Goal: Information Seeking & Learning: Learn about a topic

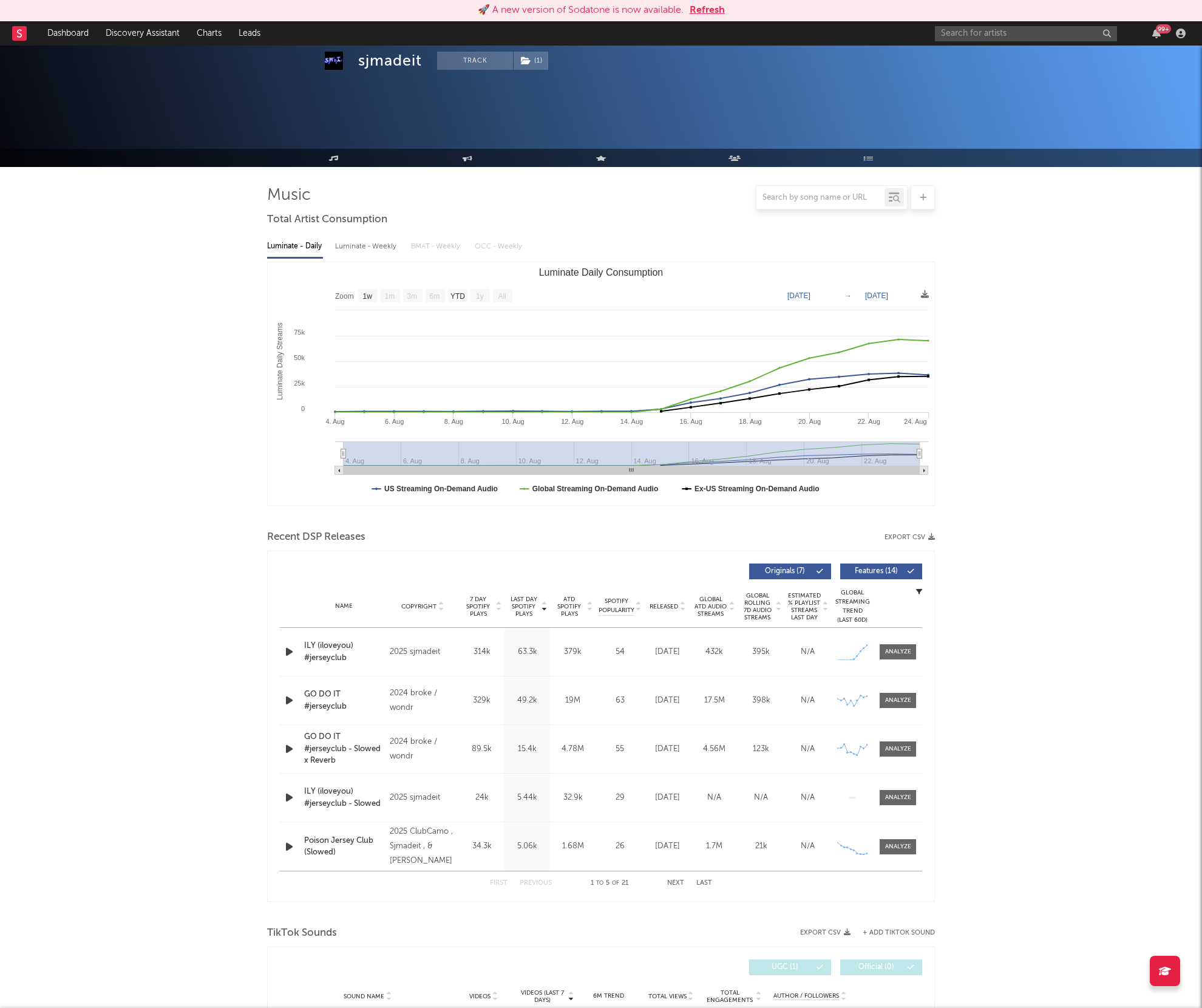
select select "1w"
click at [979, 34] on input "text" at bounding box center [1026, 34] width 182 height 16
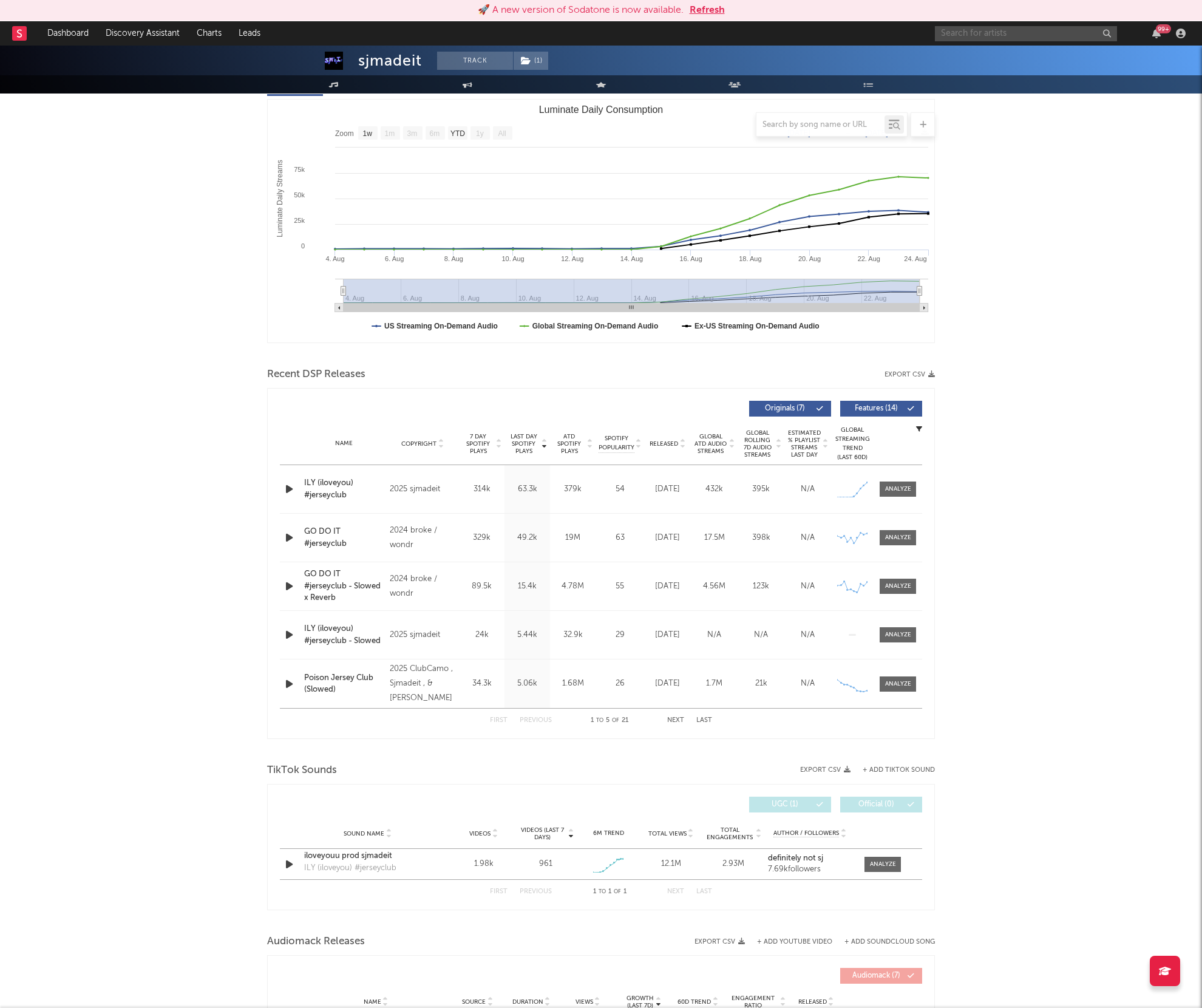
scroll to position [163, 0]
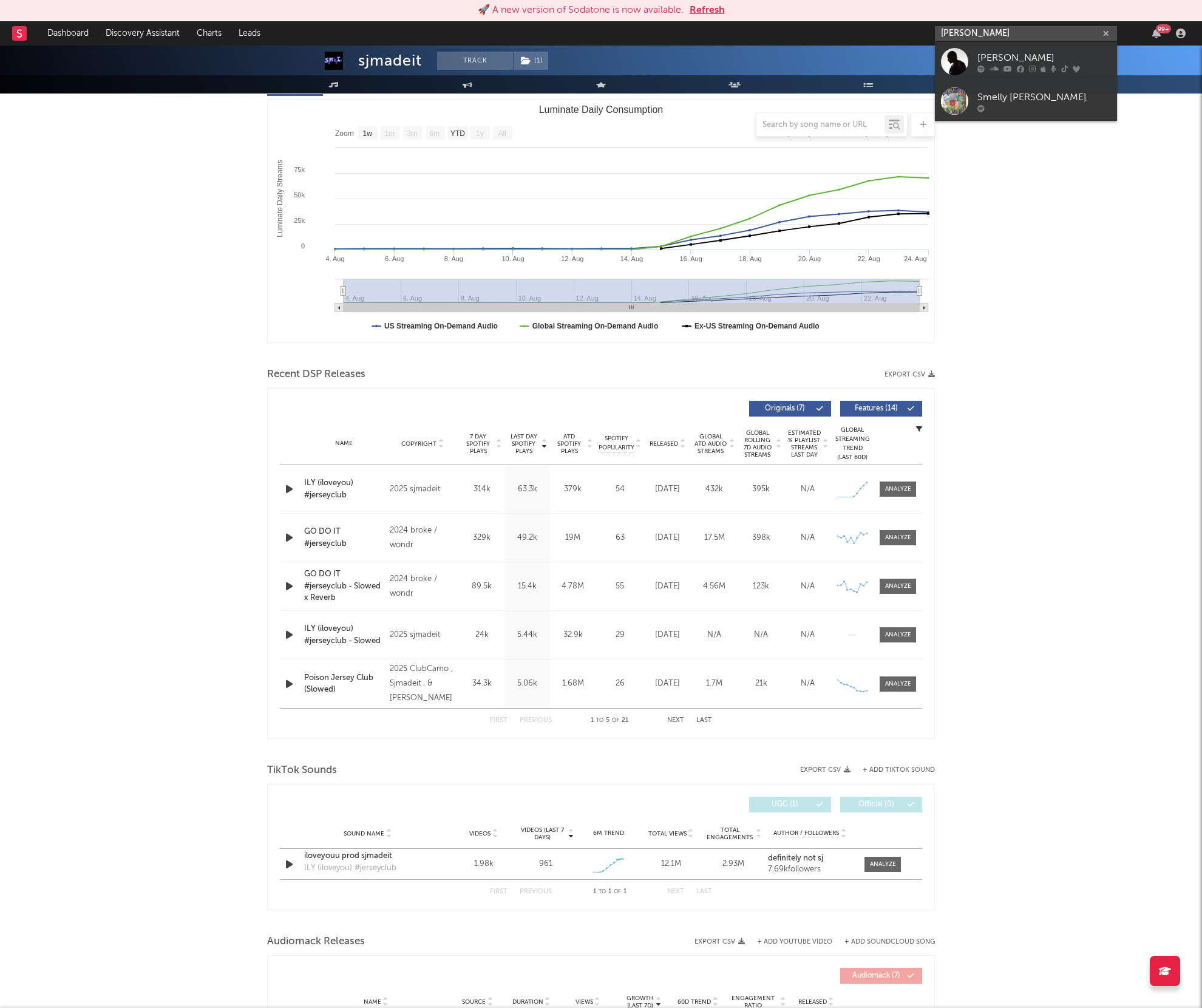
type input "melly mike"
click at [965, 58] on div at bounding box center [954, 61] width 28 height 28
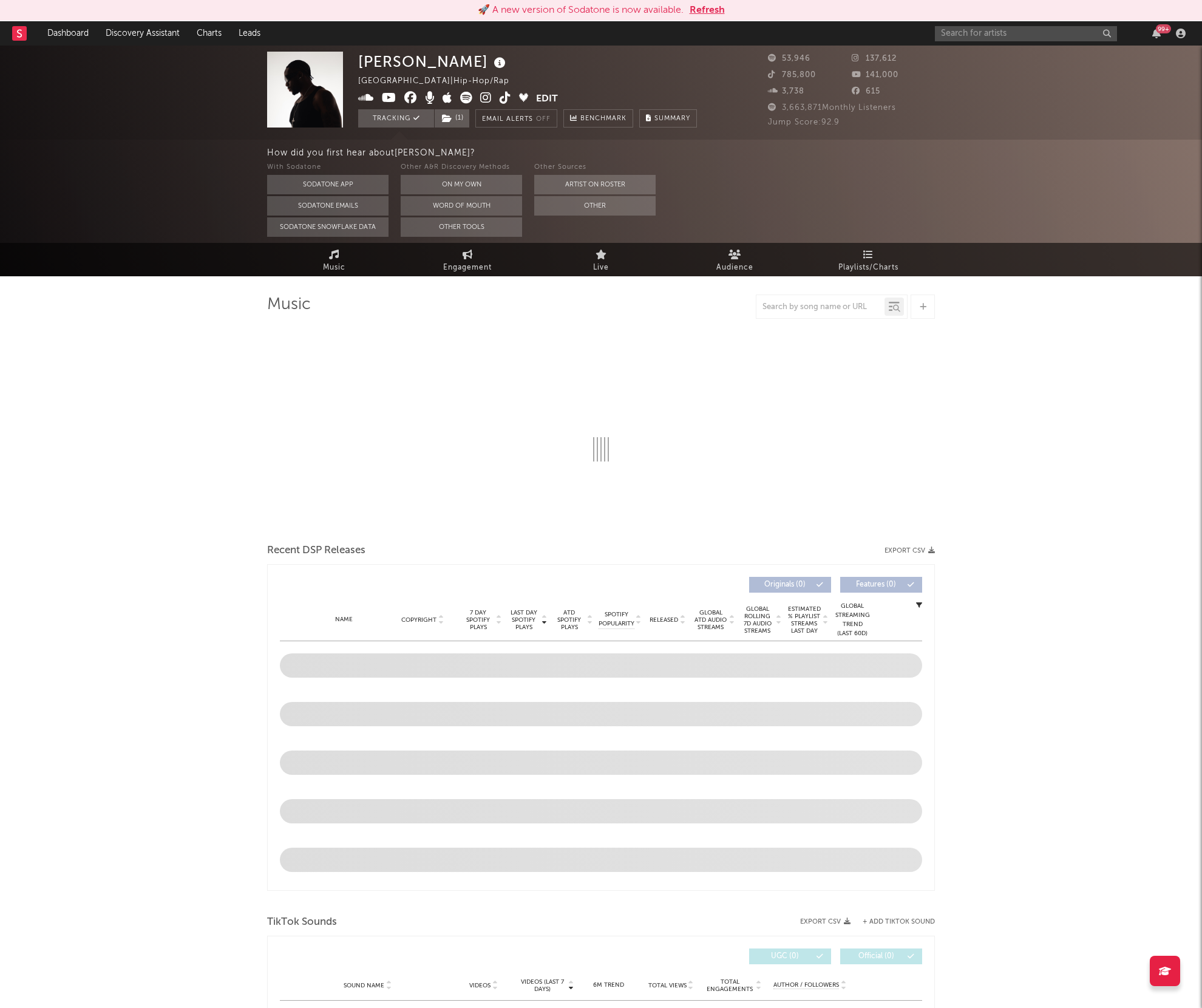
select select "6m"
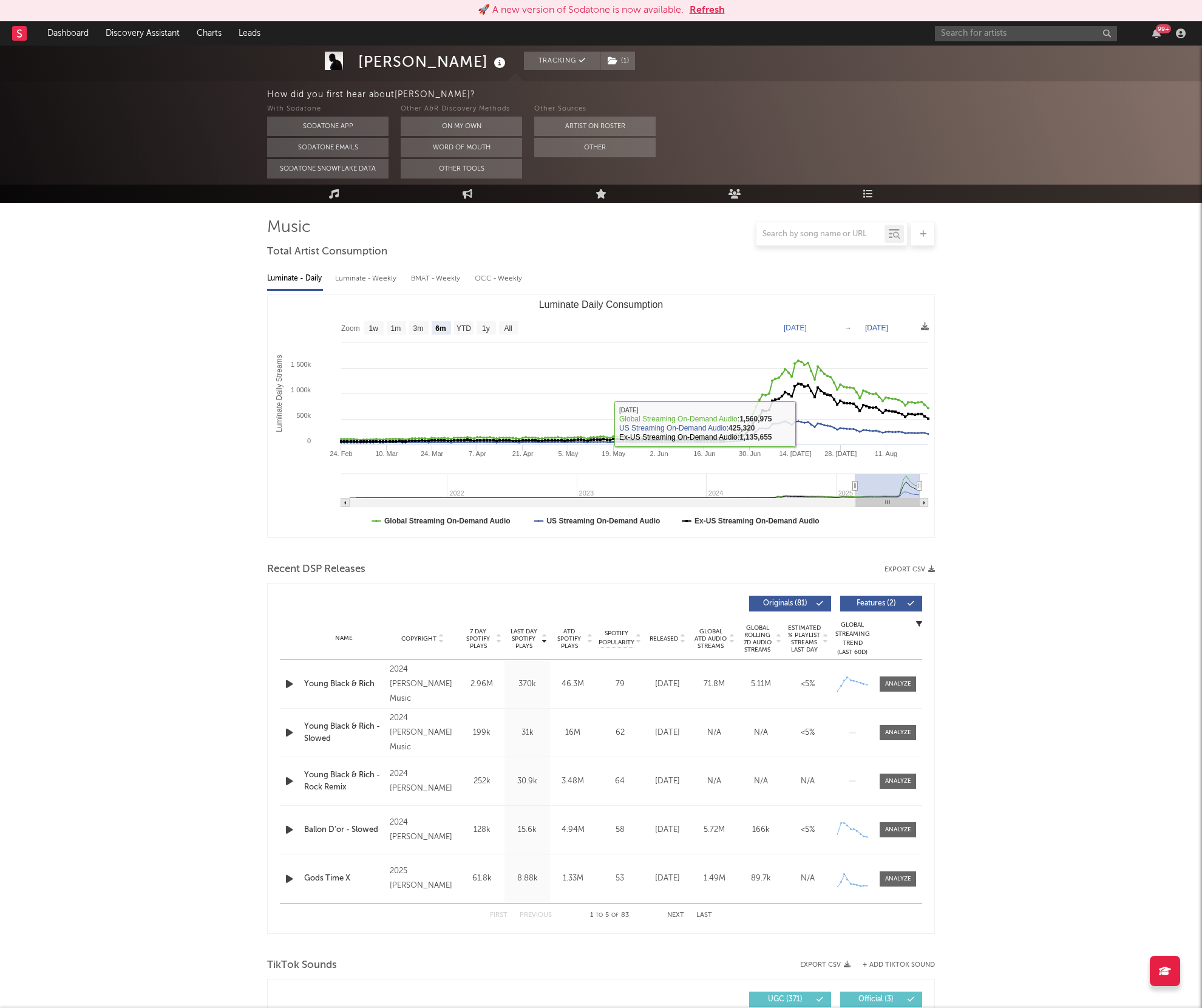
scroll to position [78, 0]
click at [886, 681] on div at bounding box center [898, 683] width 26 height 9
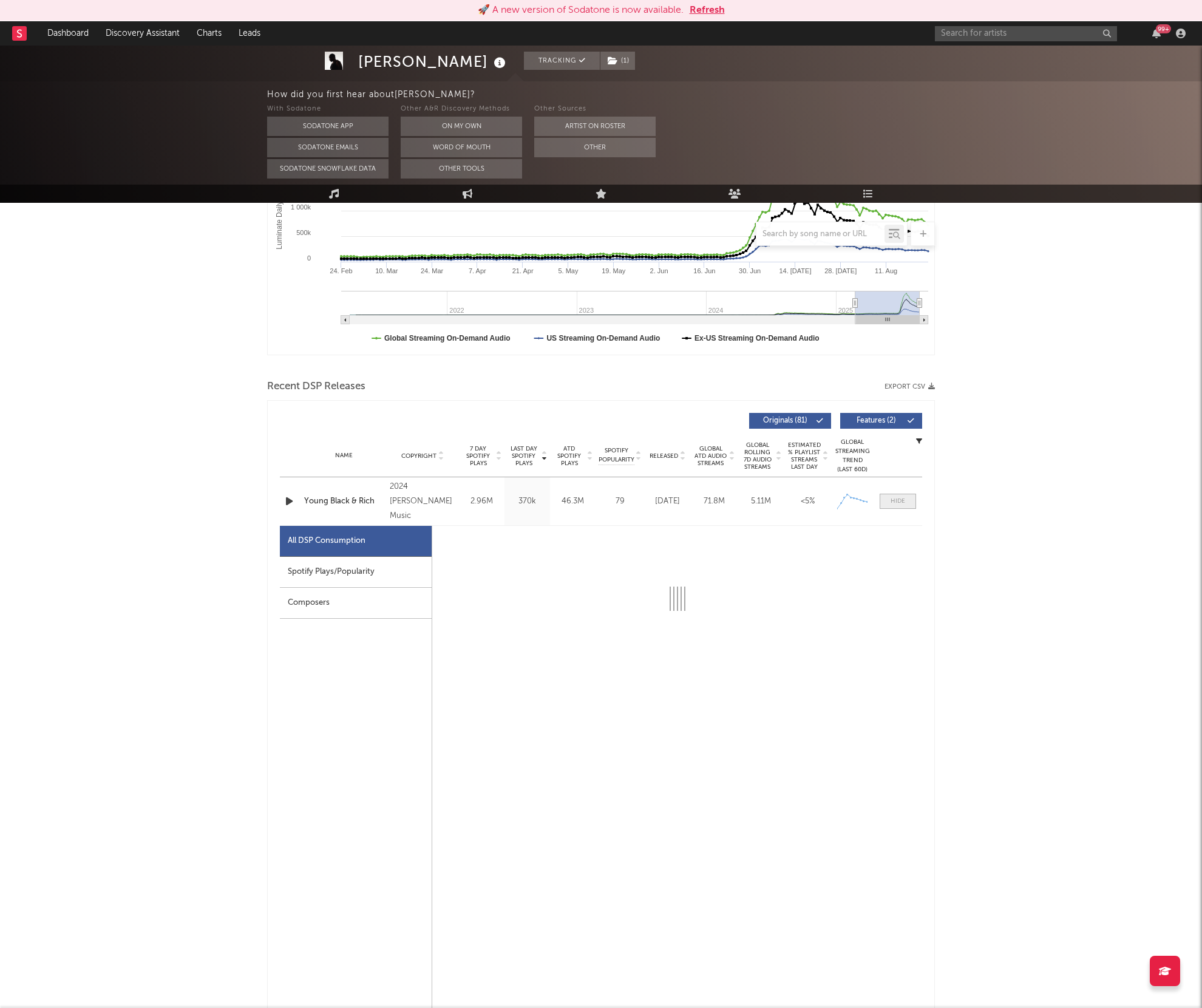
select select "6m"
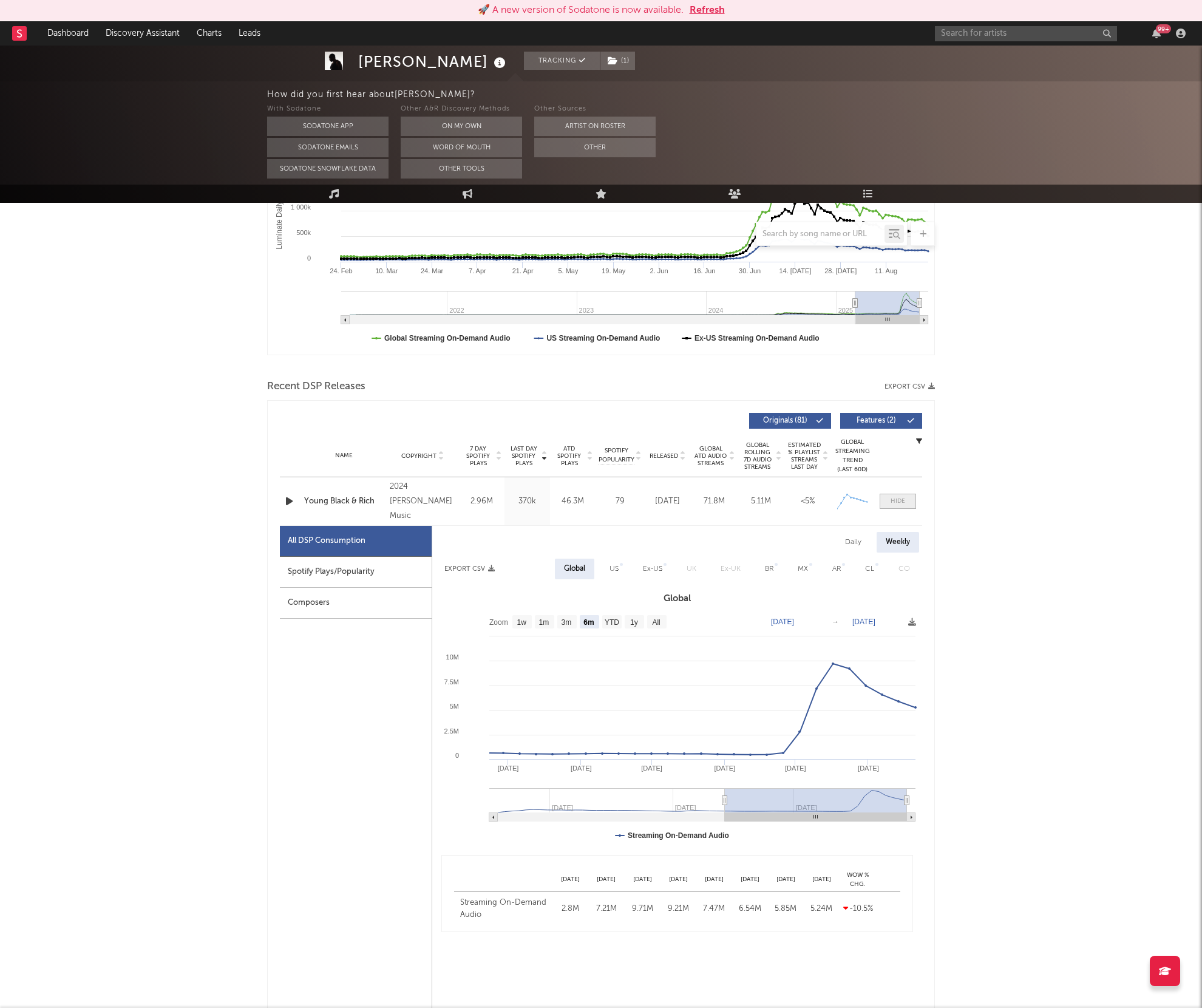
scroll to position [311, 0]
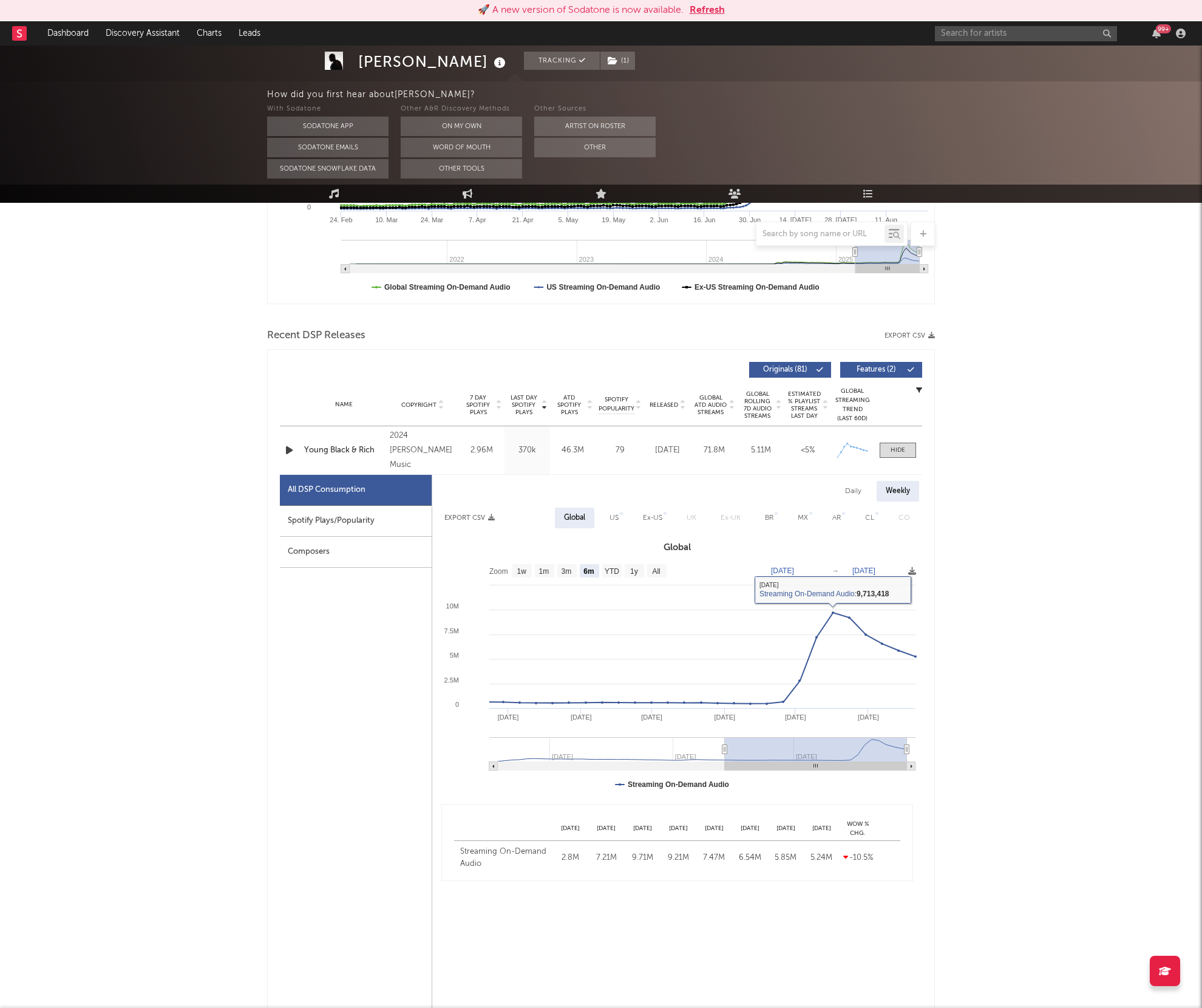
click at [855, 480] on div "Daily Weekly Export CSV Global US Ex-US UK Ex-UK BR MX AR CL CO Global Zoom 1w …" at bounding box center [677, 763] width 490 height 577
click at [853, 488] on div "Daily" at bounding box center [853, 491] width 34 height 21
select select "6m"
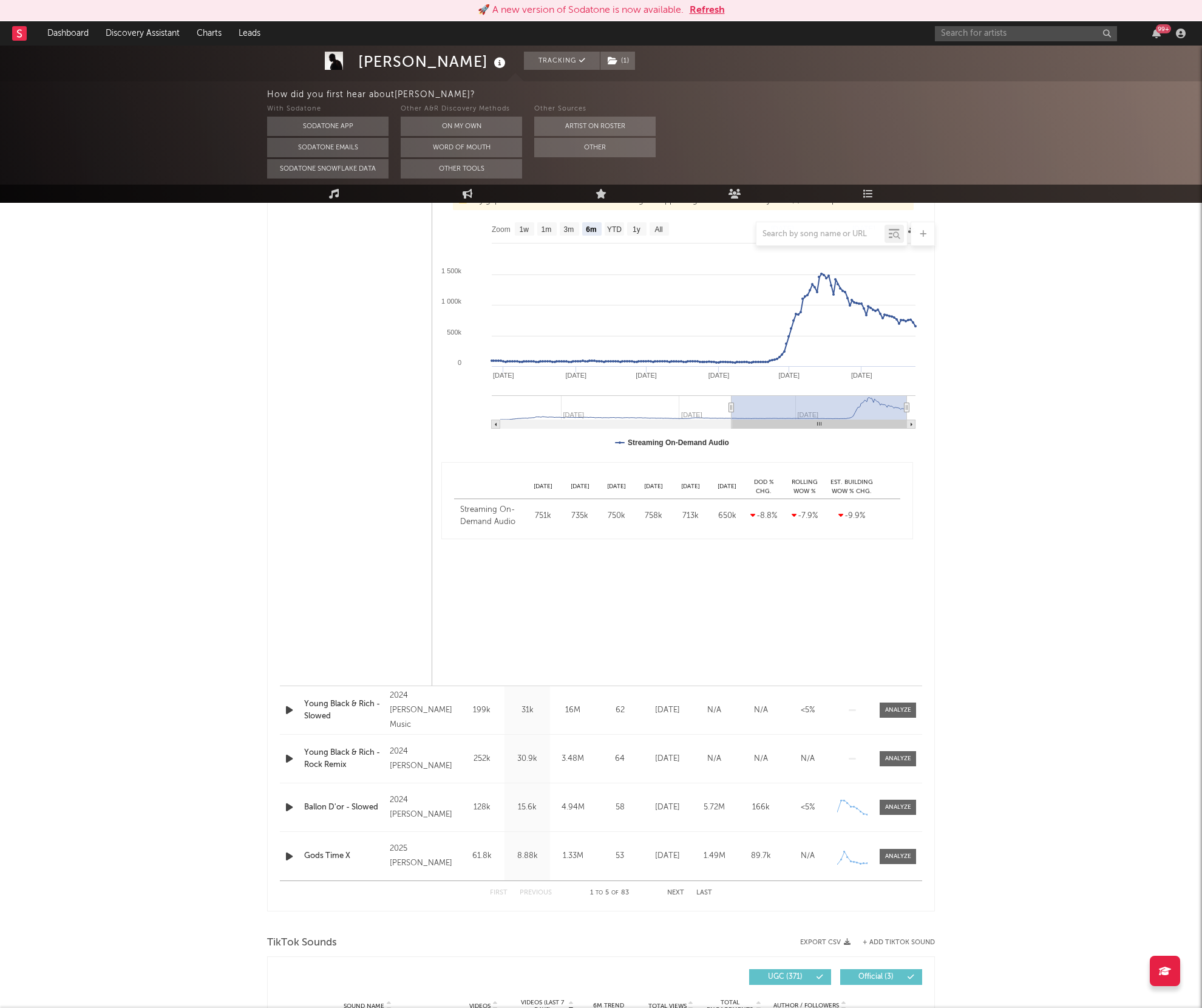
scroll to position [0, 0]
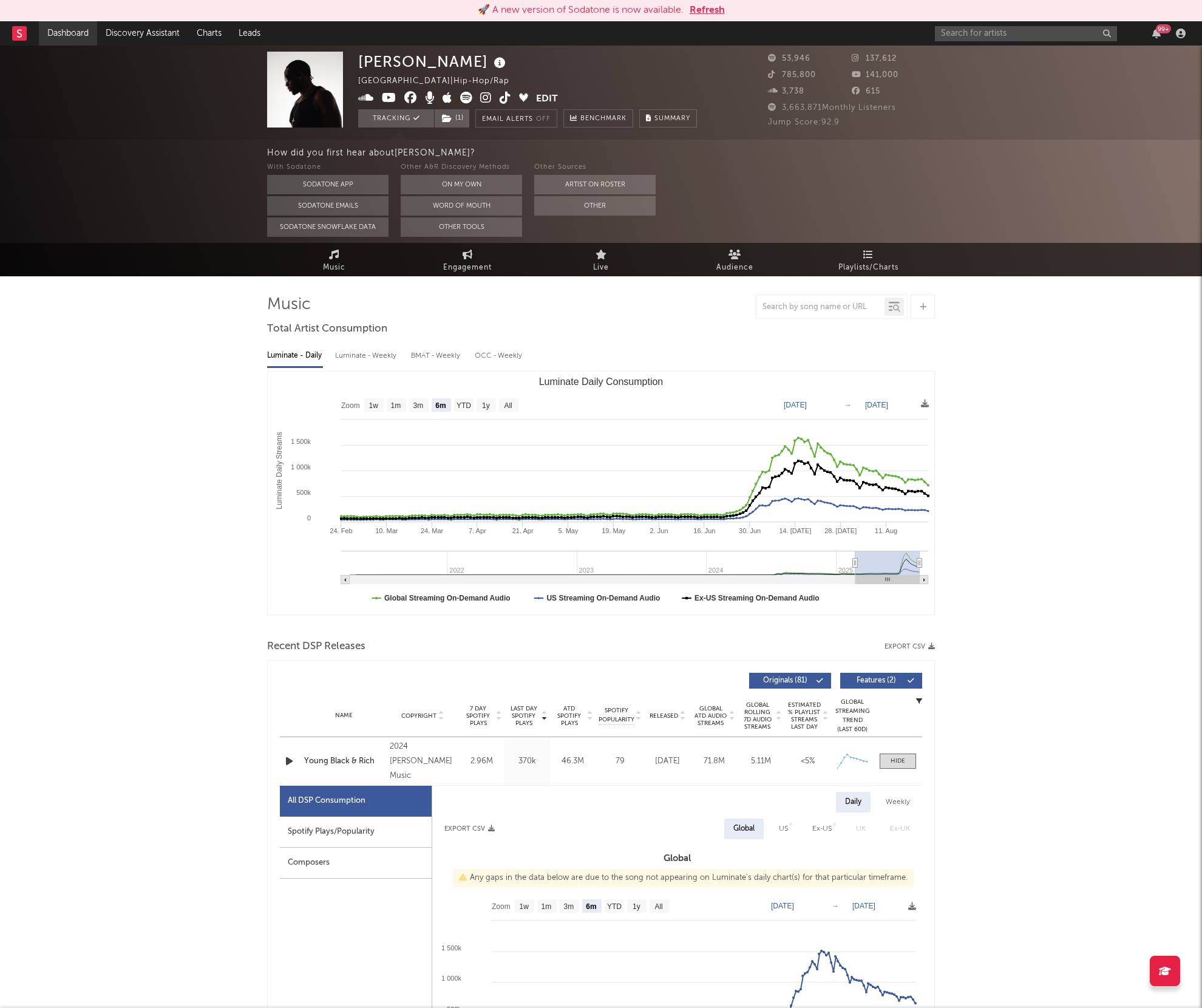
click at [65, 28] on link "Dashboard" at bounding box center [68, 34] width 58 height 24
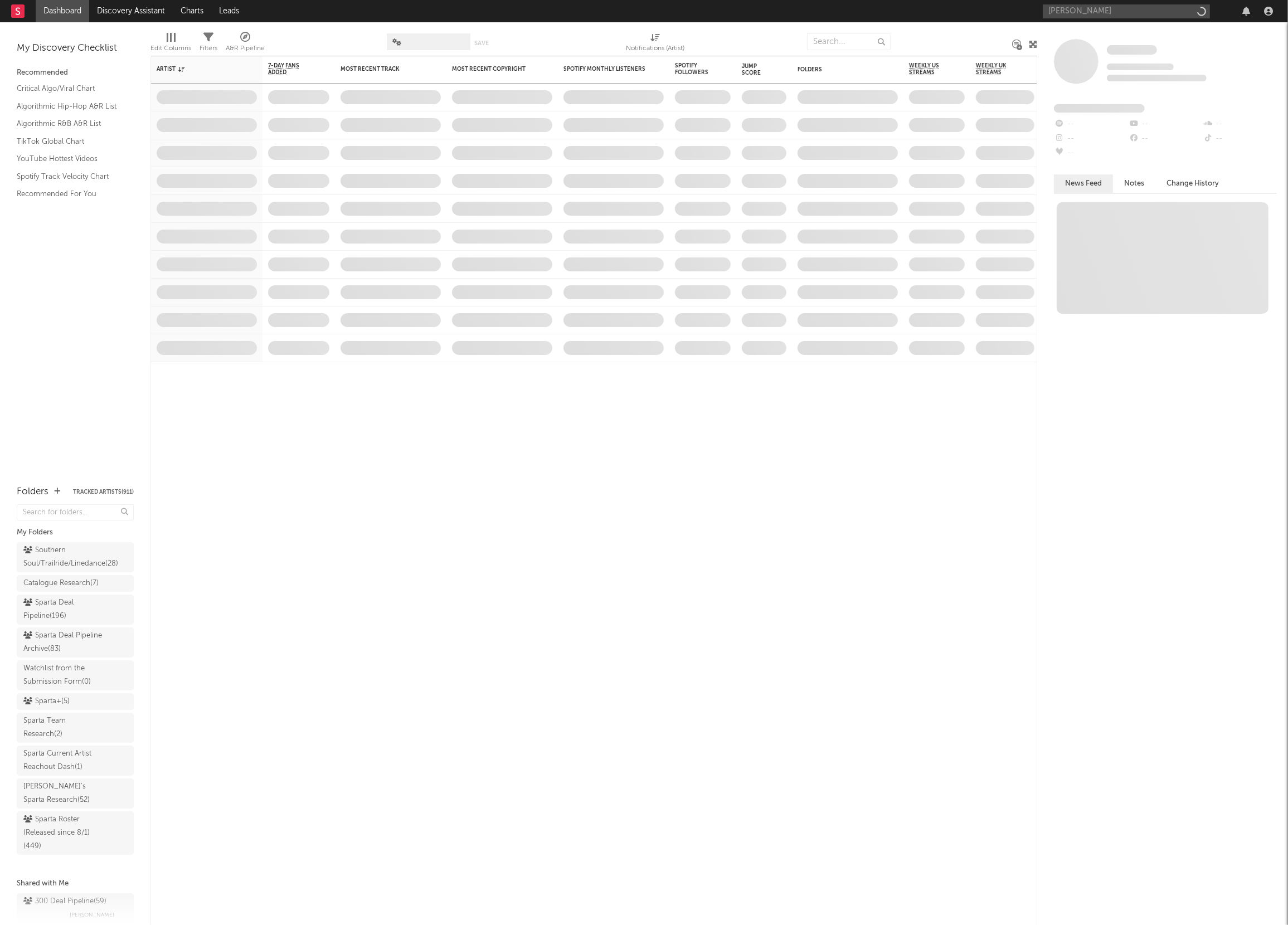
click at [1110, 14] on input "[PERSON_NAME]" at bounding box center [1126, 11] width 167 height 14
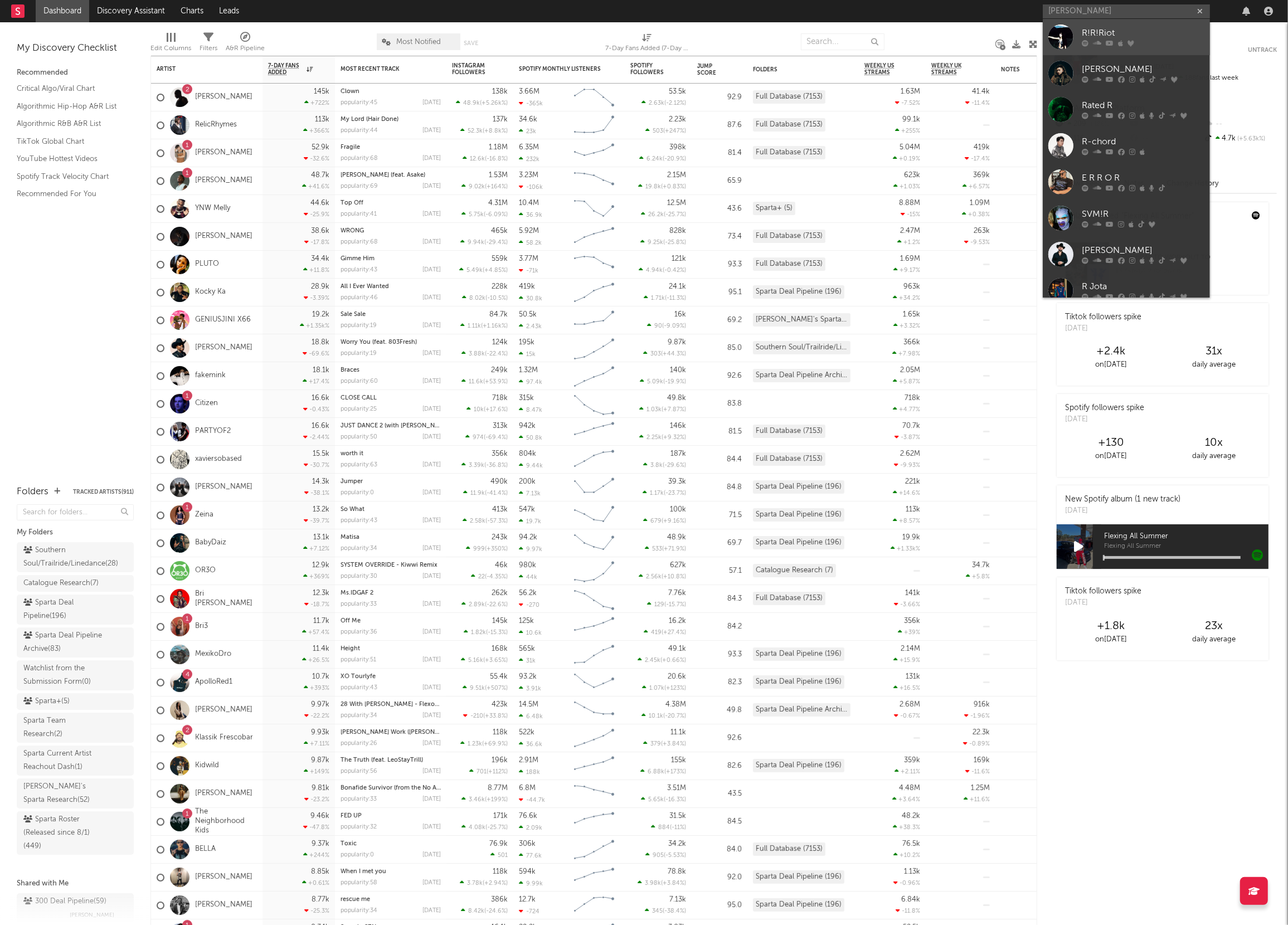
type input "[PERSON_NAME]"
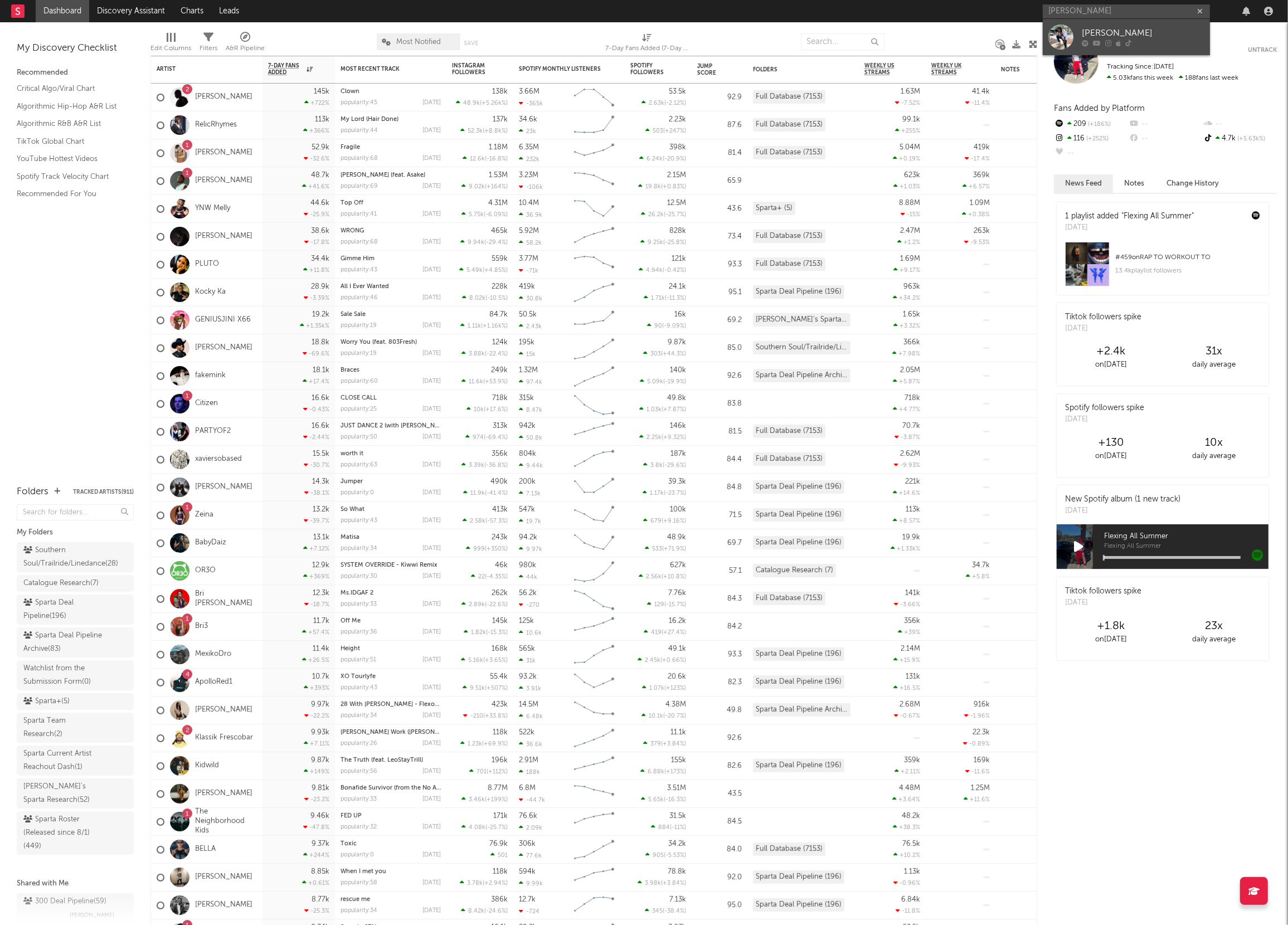
click at [1093, 35] on div "[PERSON_NAME]" at bounding box center [1143, 33] width 123 height 14
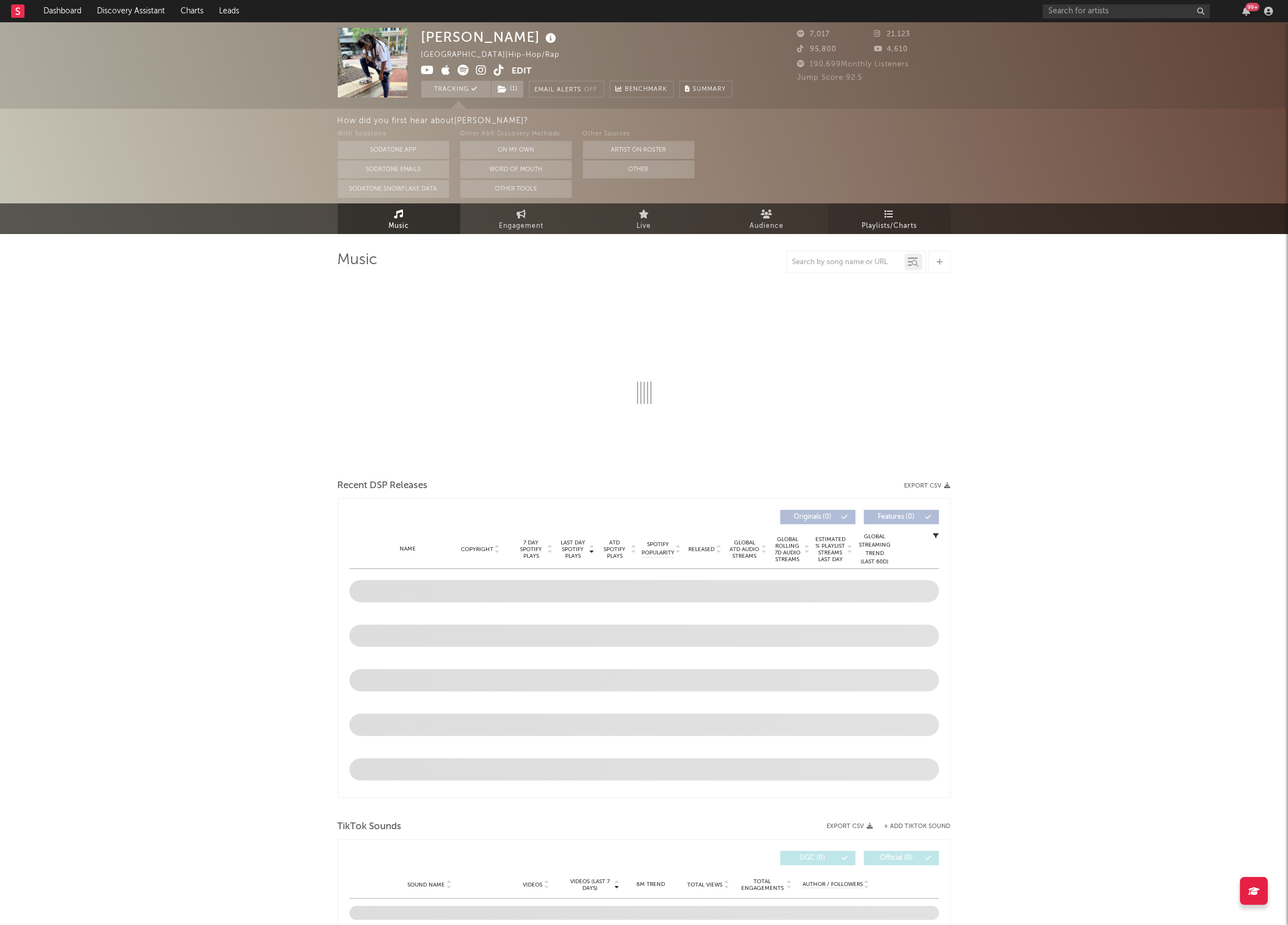
select select "6m"
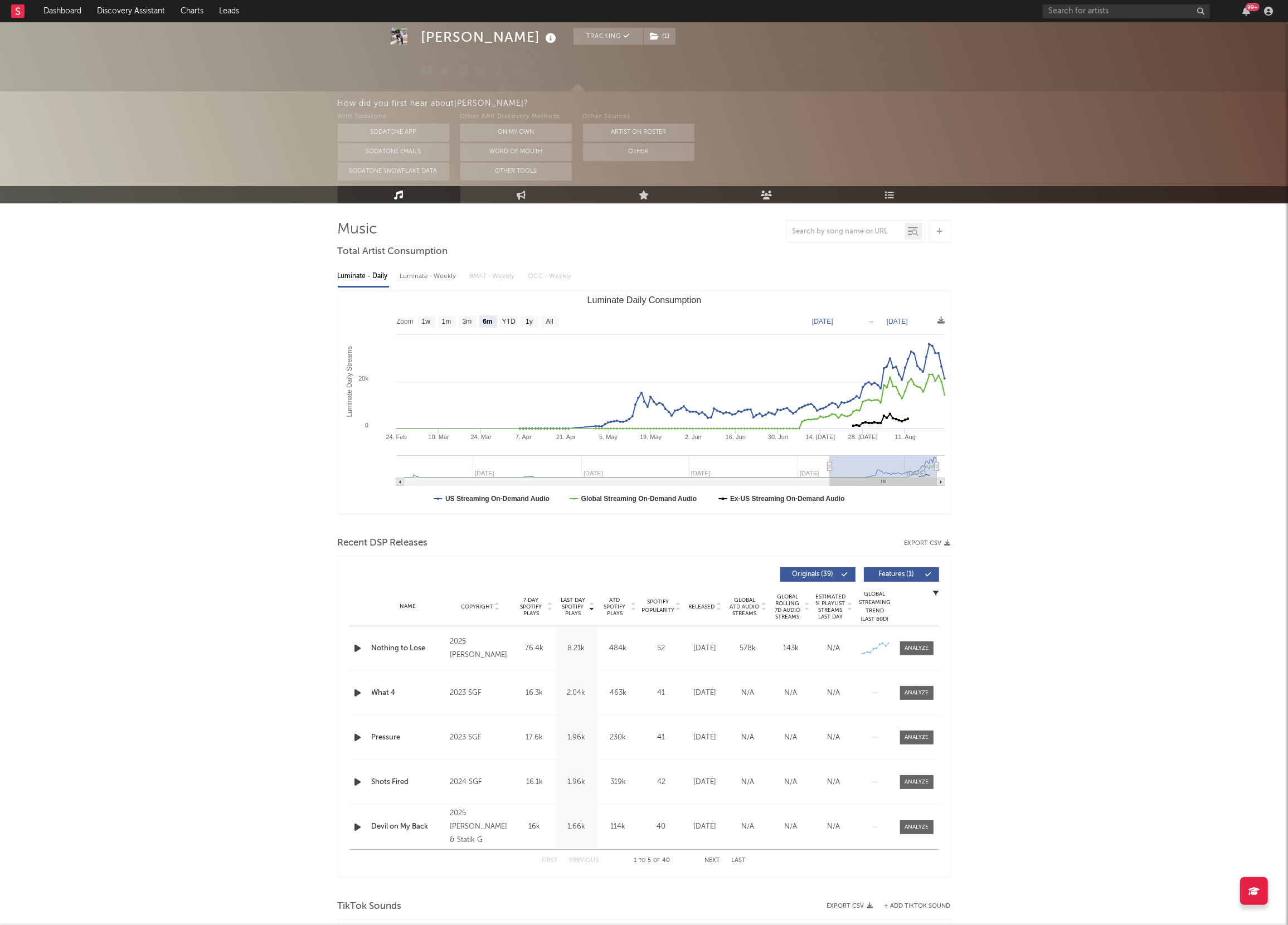
scroll to position [32, 0]
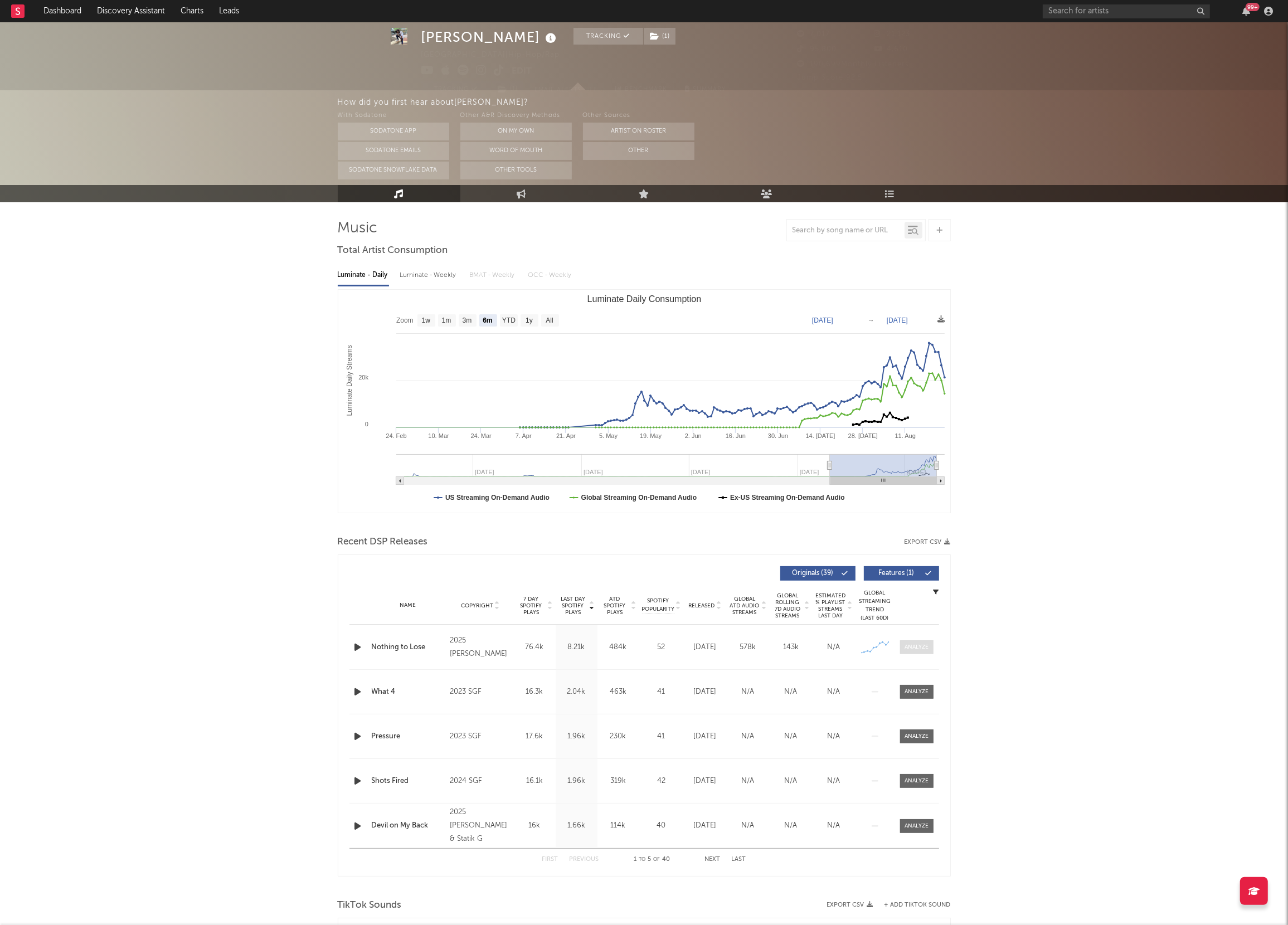
click at [908, 650] on div at bounding box center [916, 648] width 24 height 9
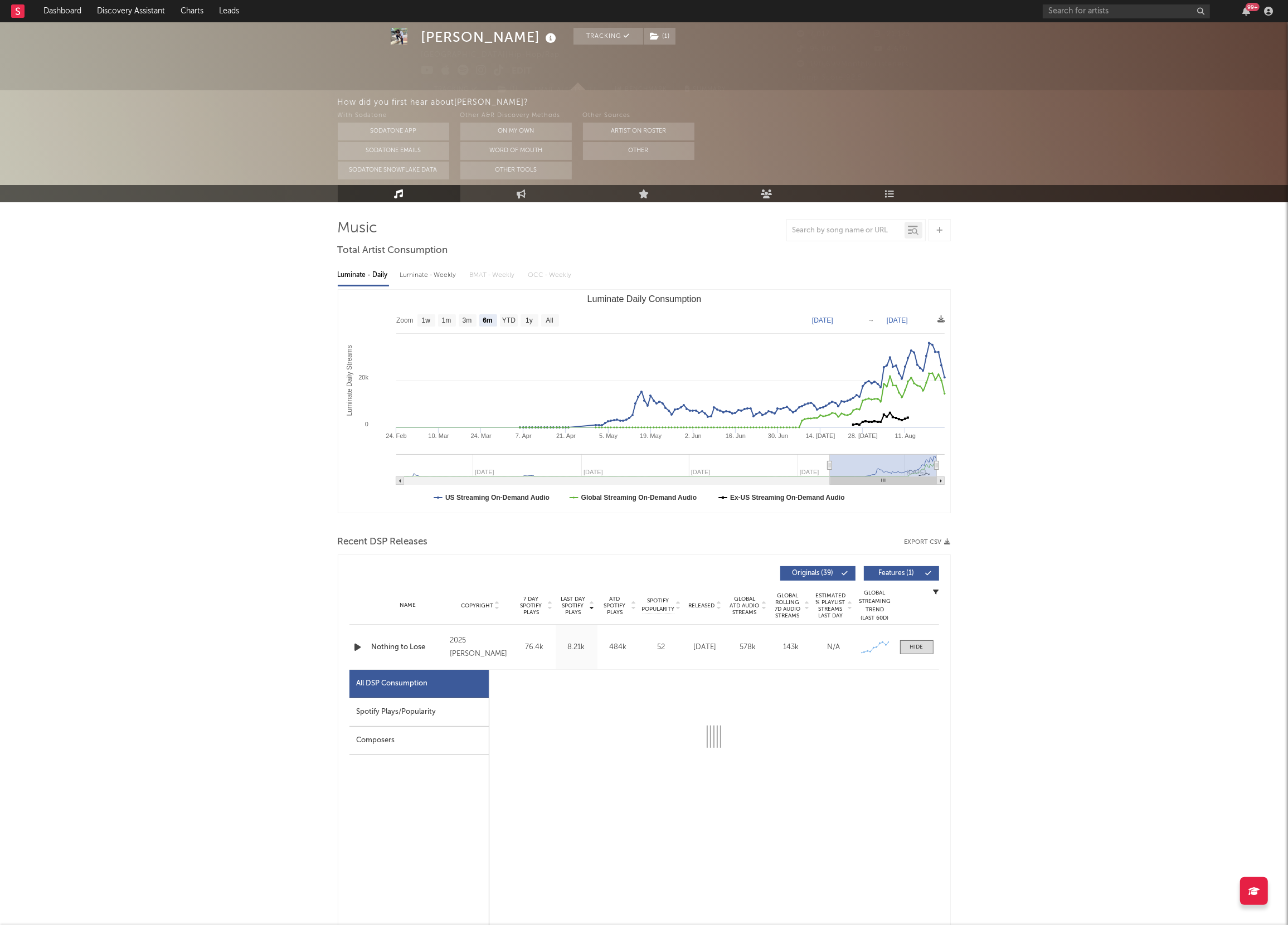
select select "1w"
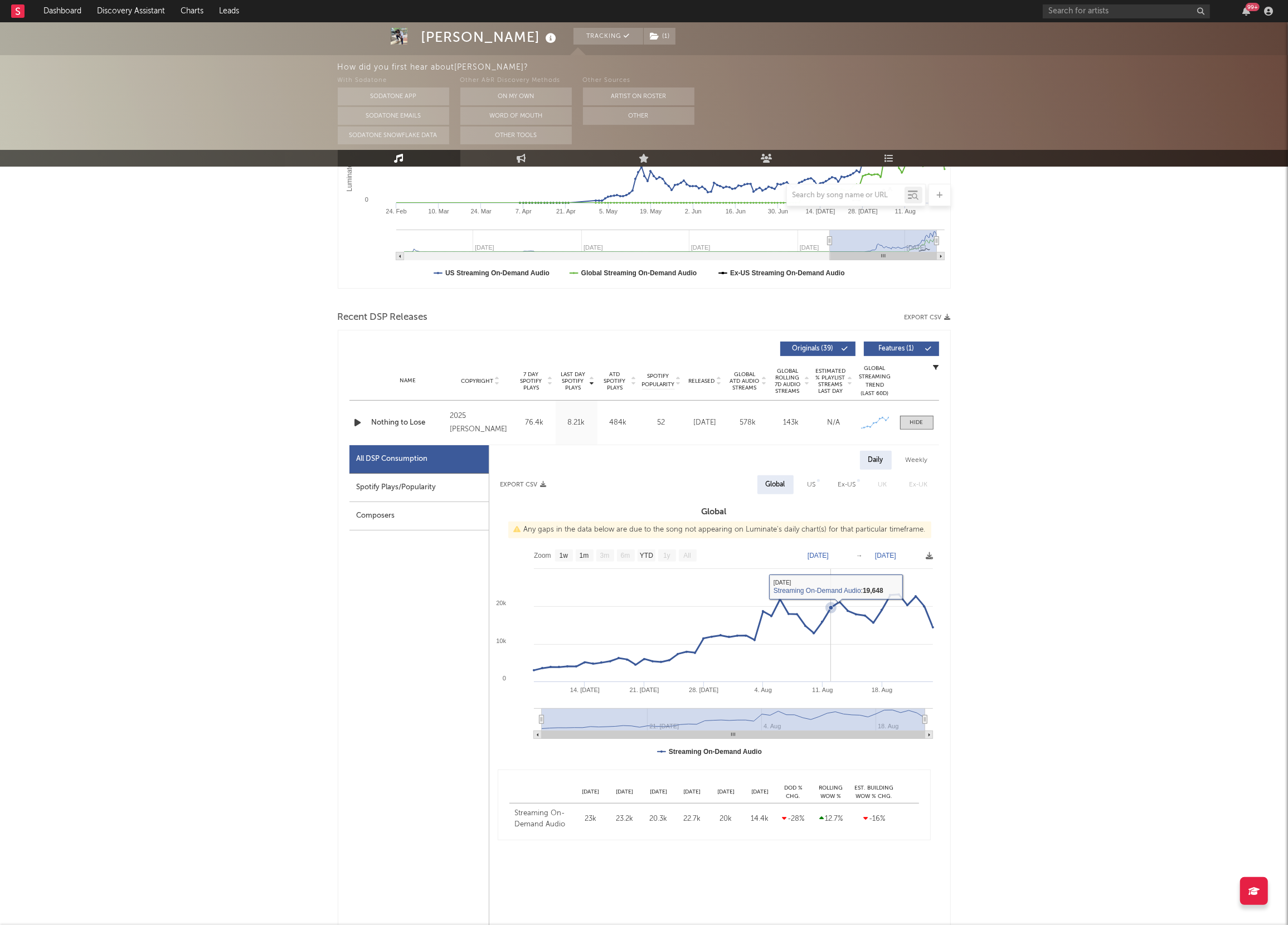
scroll to position [269, 0]
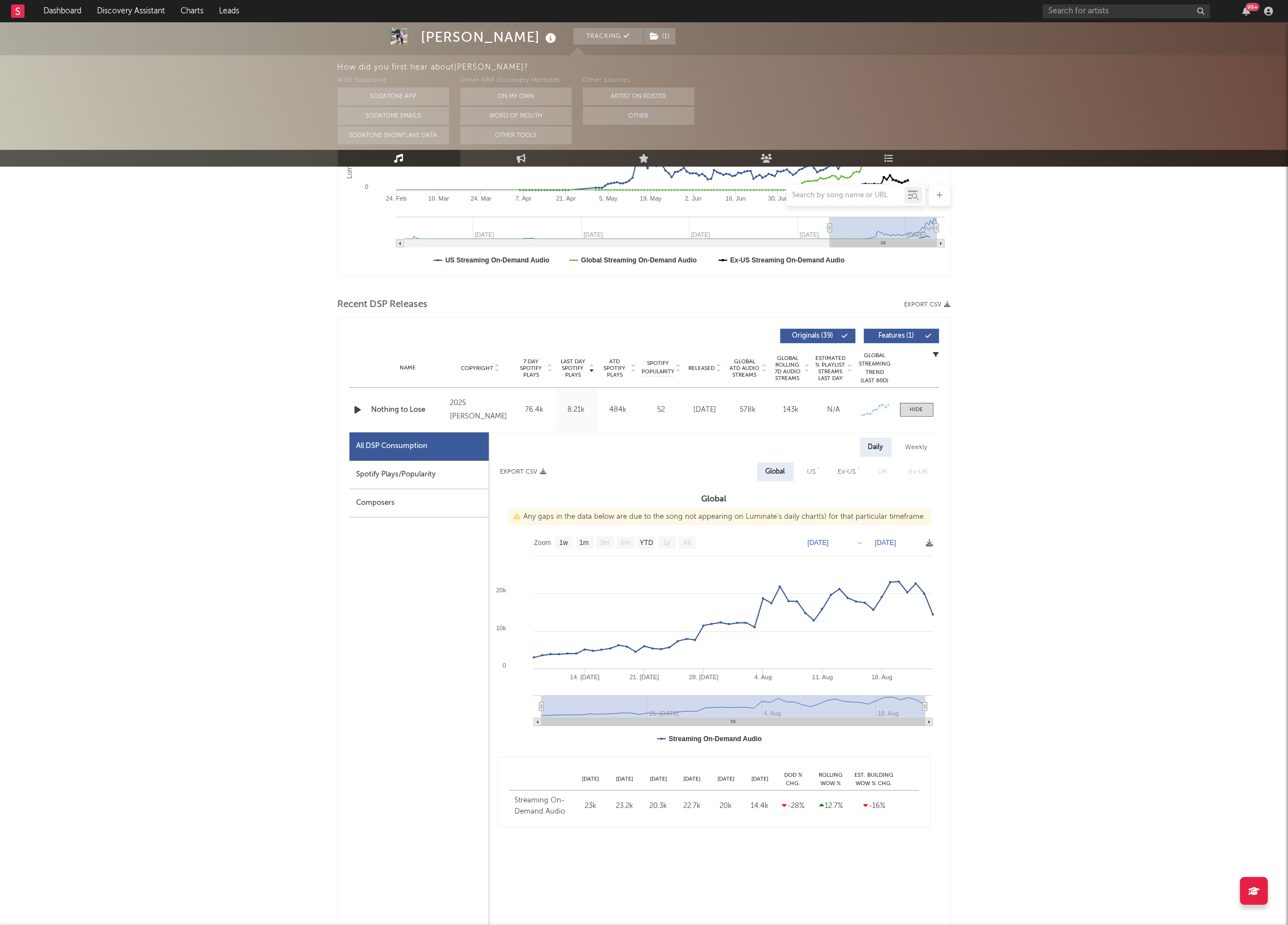
click at [910, 452] on div "Weekly" at bounding box center [916, 448] width 39 height 19
select select "1w"
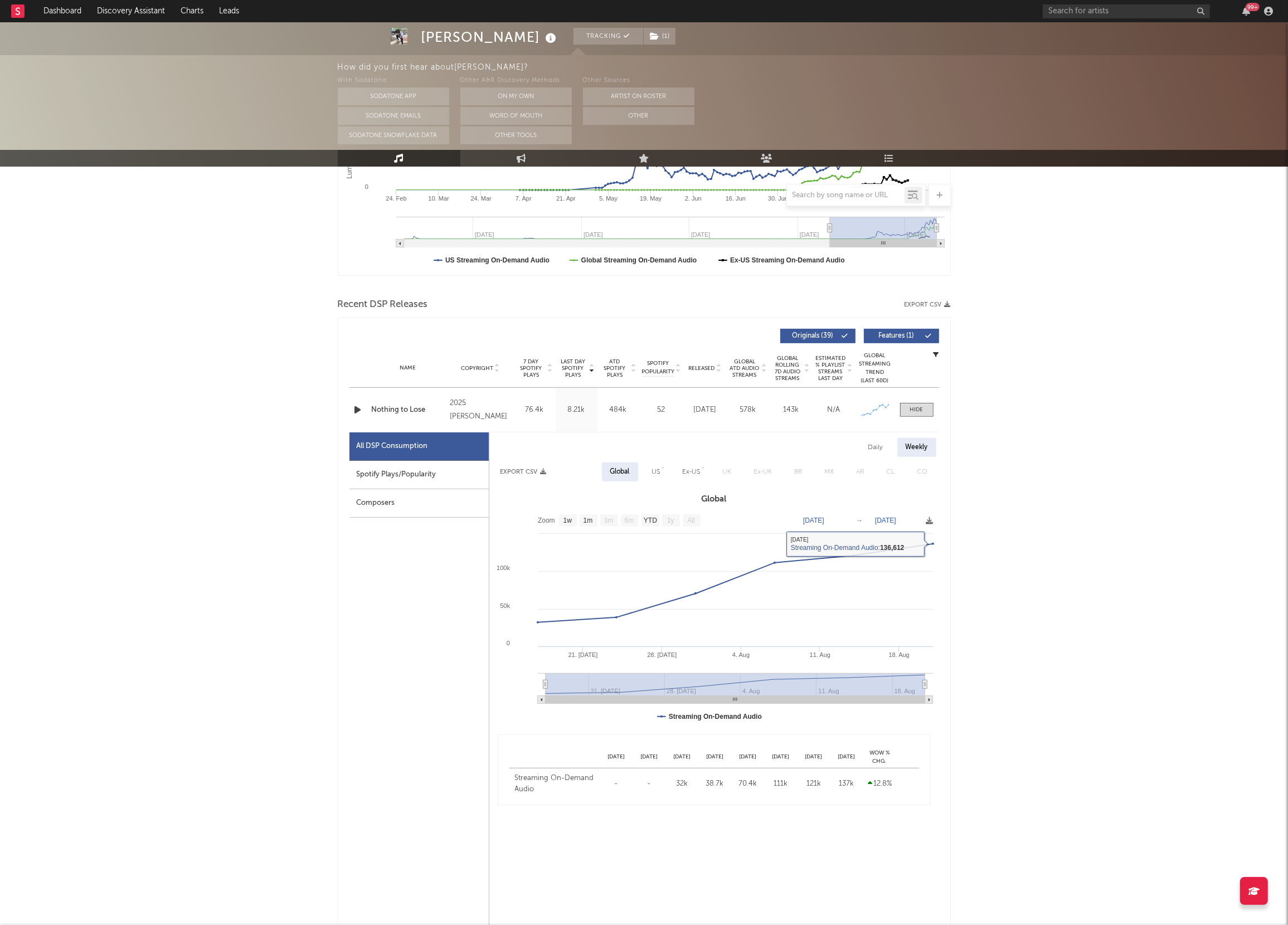
click at [874, 436] on div "Daily Weekly Export CSV Global US Ex-US [GEOGRAPHIC_DATA] Ex-UK BR MX AR CL CO …" at bounding box center [714, 697] width 450 height 529
click at [872, 441] on div "Daily" at bounding box center [876, 448] width 32 height 19
select select "1w"
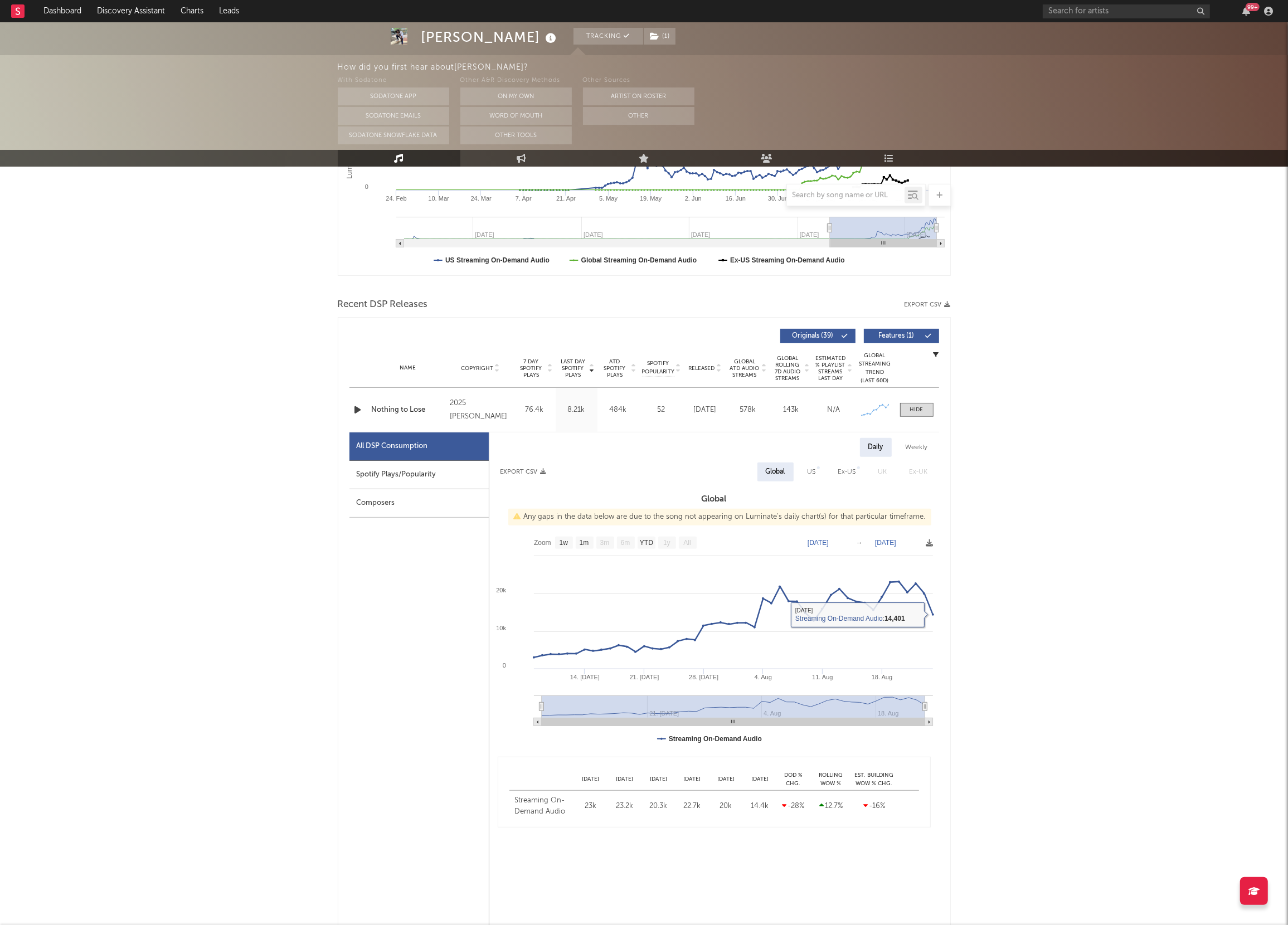
scroll to position [0, 0]
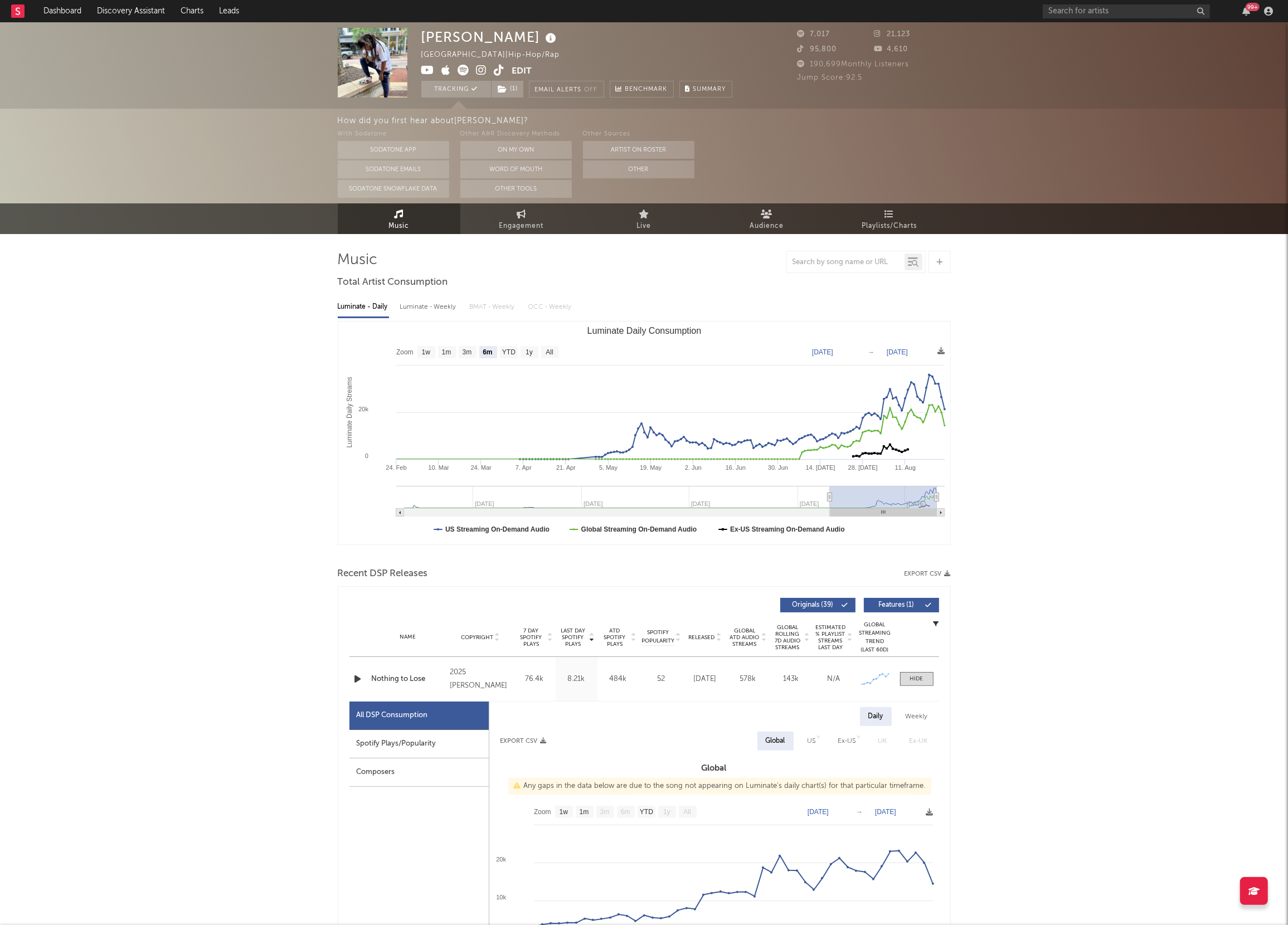
click at [484, 70] on icon at bounding box center [482, 70] width 11 height 11
click at [63, 11] on link "Dashboard" at bounding box center [63, 11] width 53 height 22
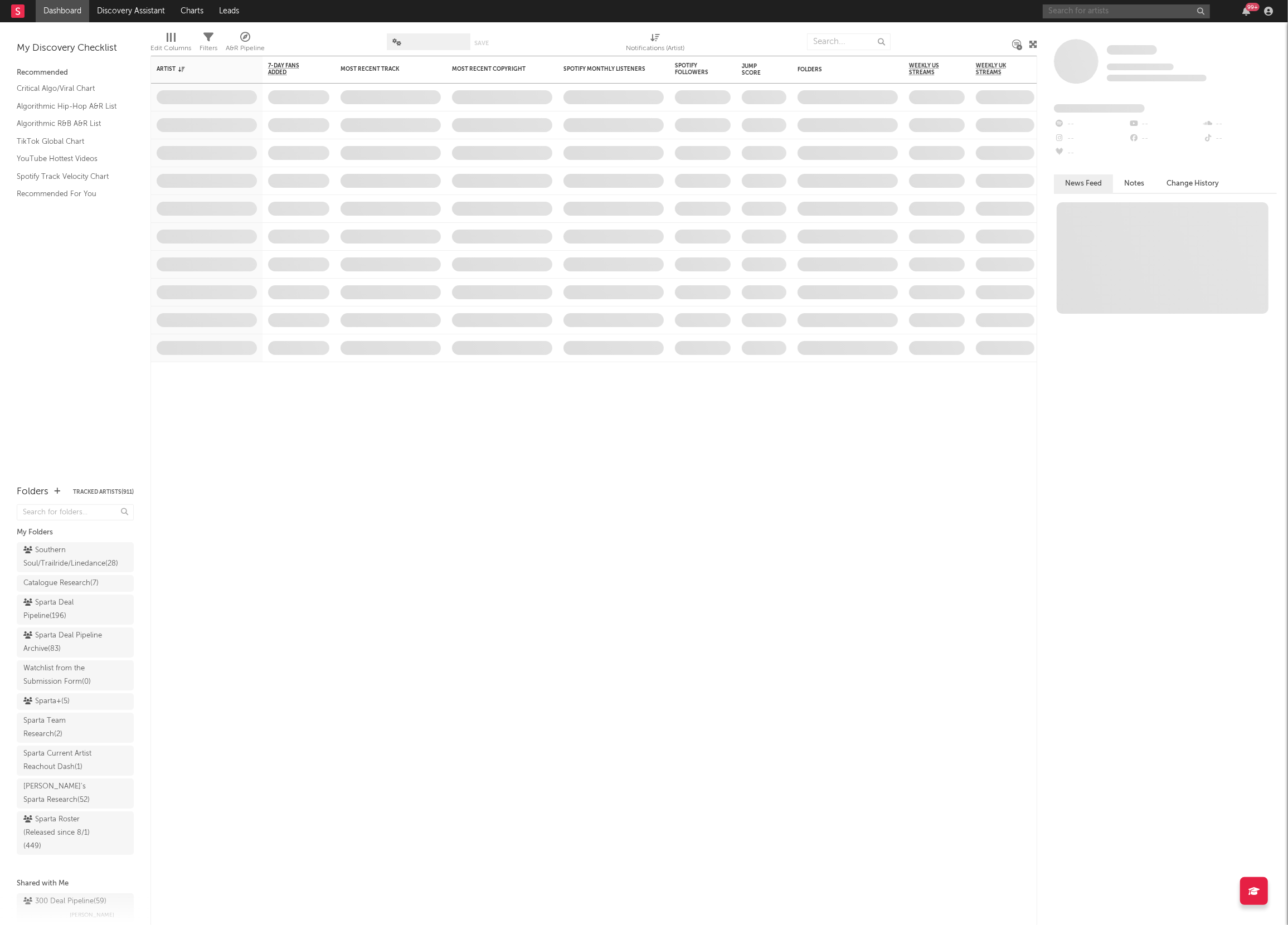
click at [1067, 6] on input "text" at bounding box center [1126, 11] width 167 height 14
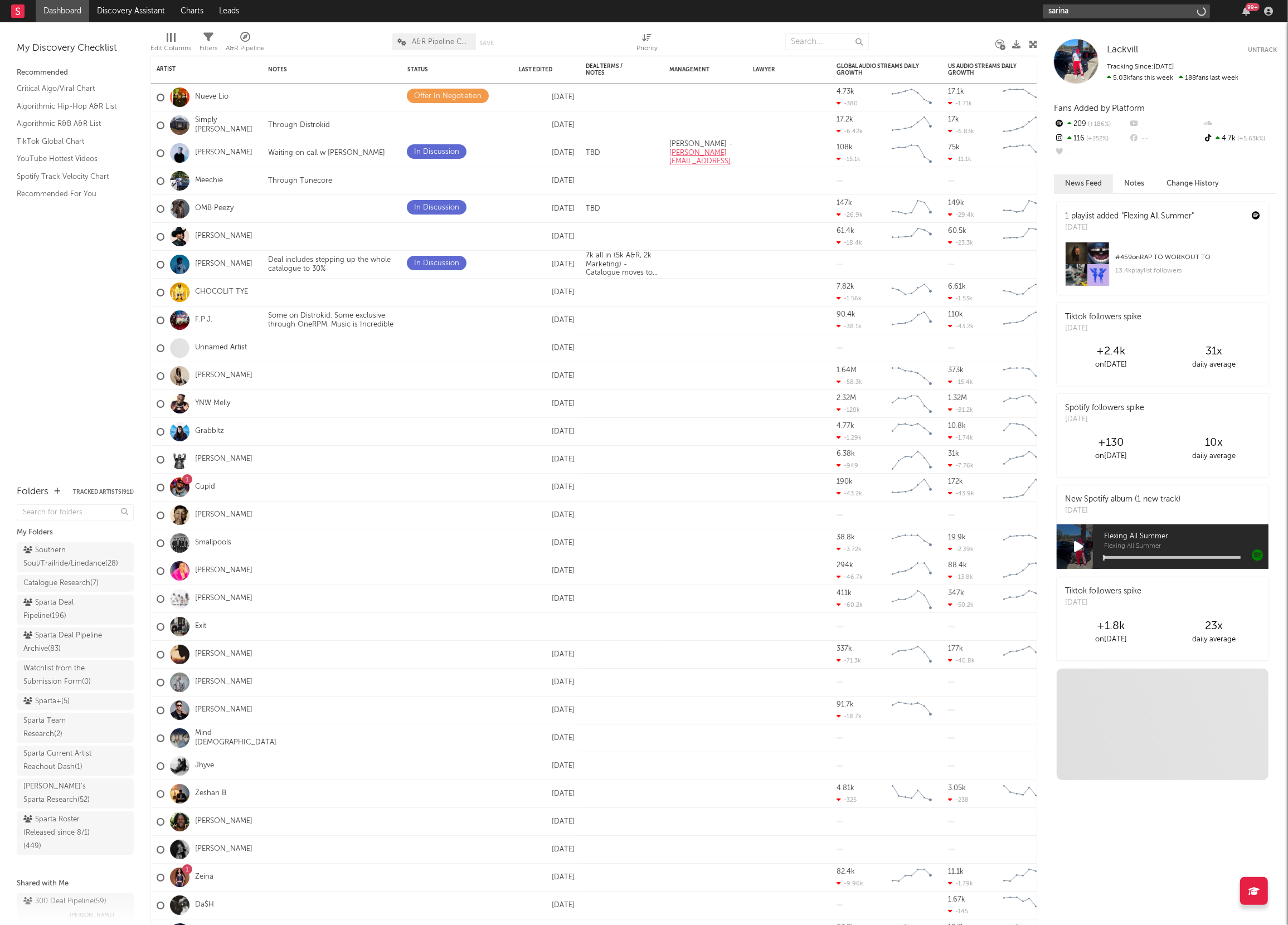
click at [1084, 9] on input "sarina" at bounding box center [1126, 11] width 167 height 14
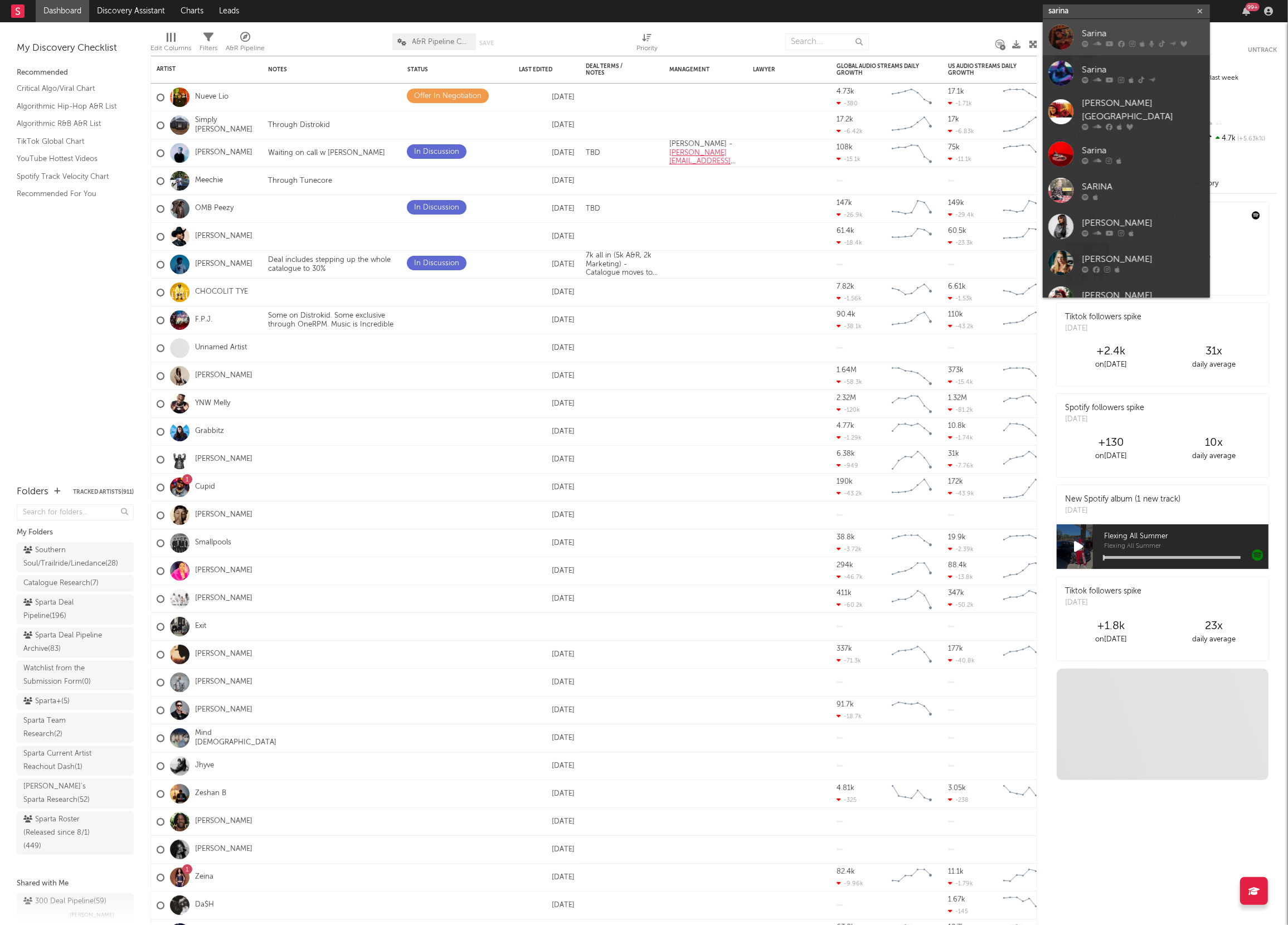
type input "sarina"
click at [1085, 33] on div "Sarina" at bounding box center [1143, 33] width 123 height 14
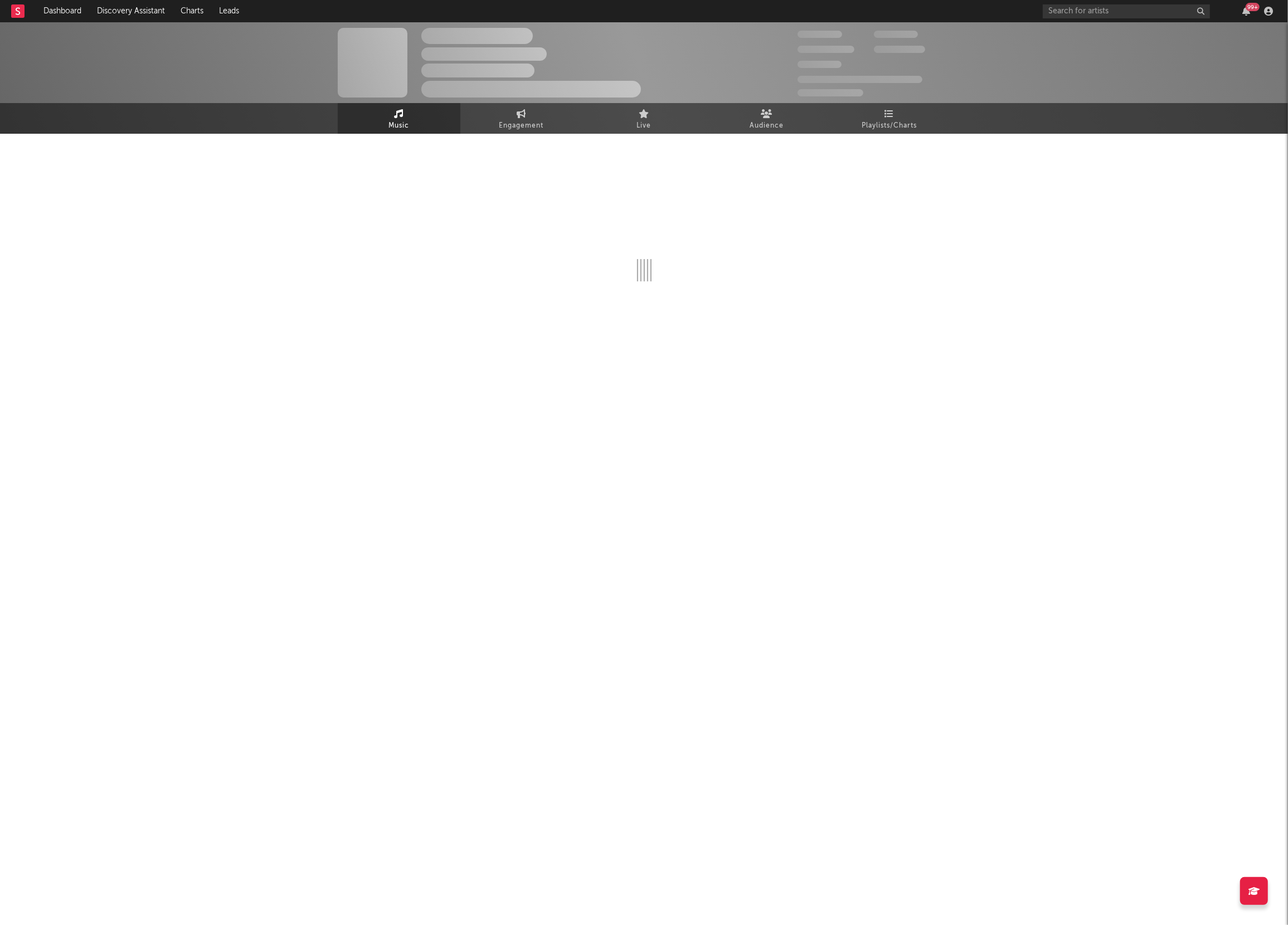
select select "6m"
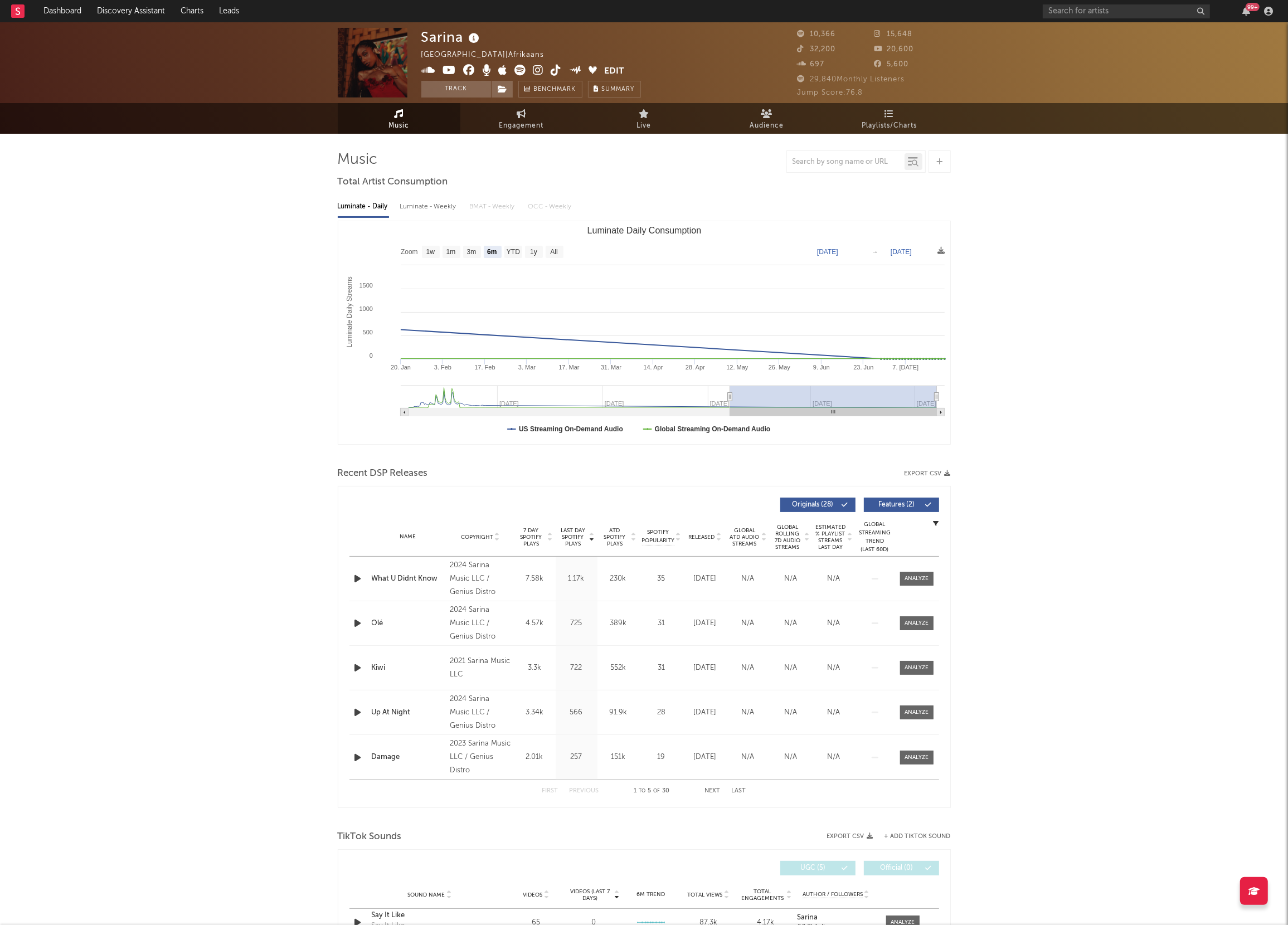
click at [538, 73] on icon at bounding box center [539, 70] width 11 height 11
click at [439, 84] on button "Track" at bounding box center [456, 89] width 70 height 17
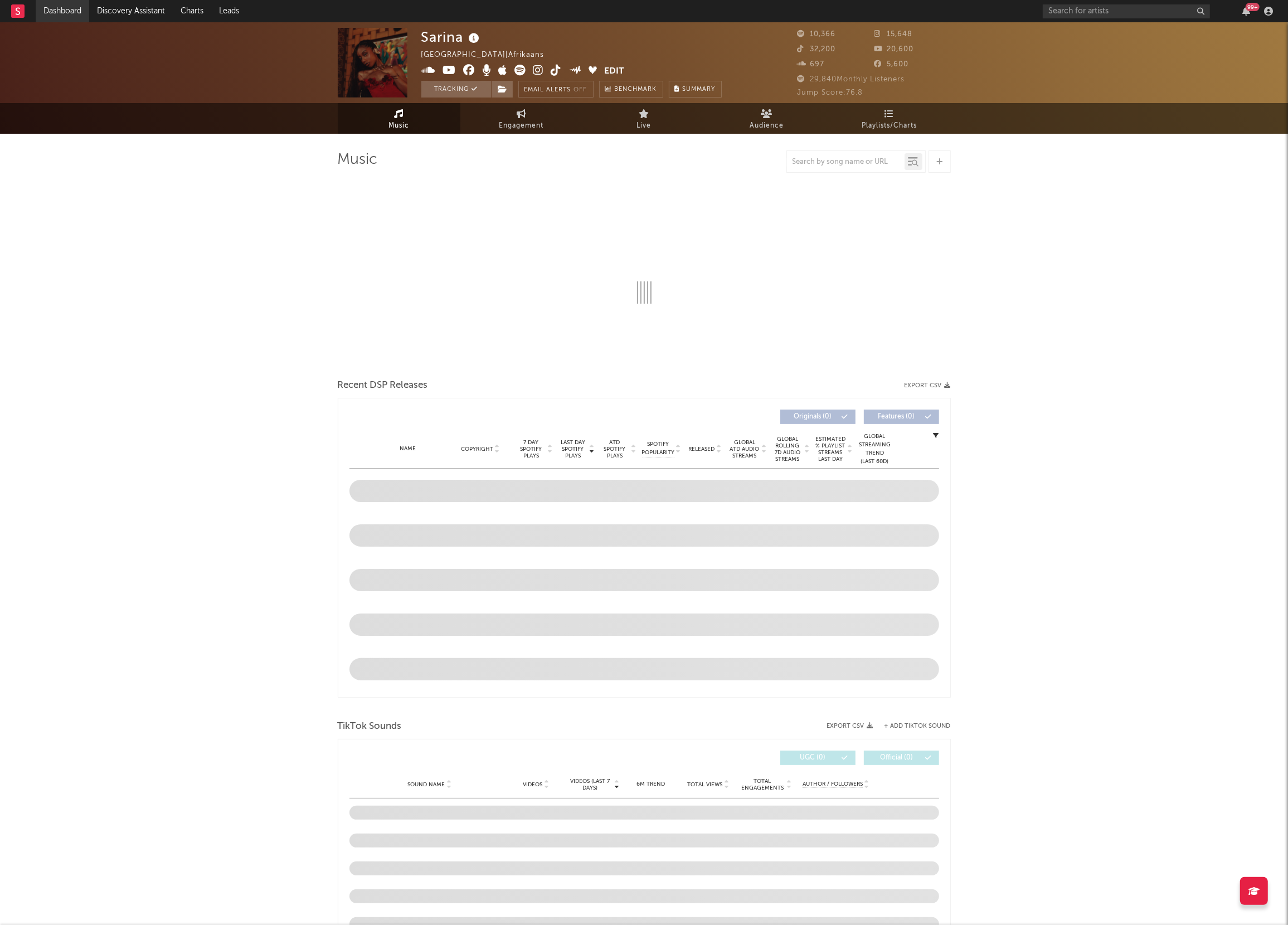
click at [66, 7] on link "Dashboard" at bounding box center [63, 11] width 53 height 22
